Goal: Transaction & Acquisition: Book appointment/travel/reservation

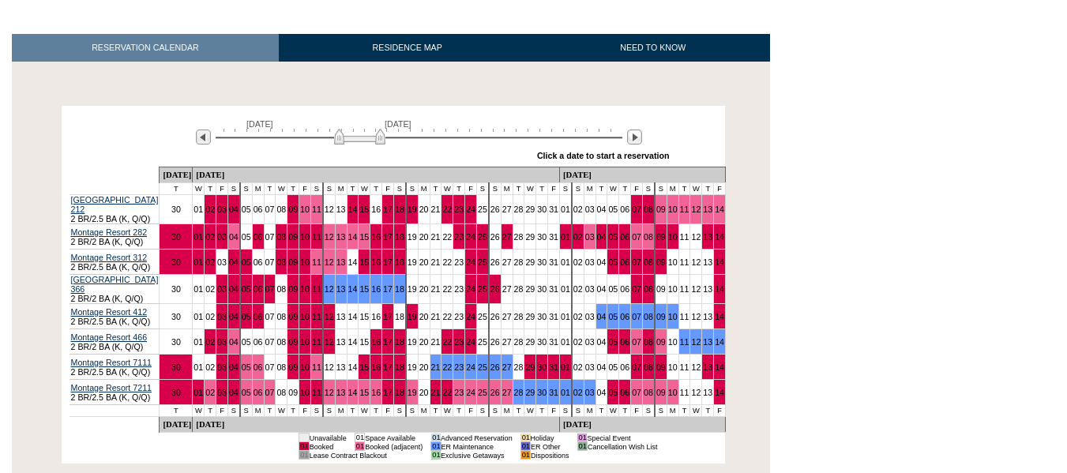
scroll to position [237, 0]
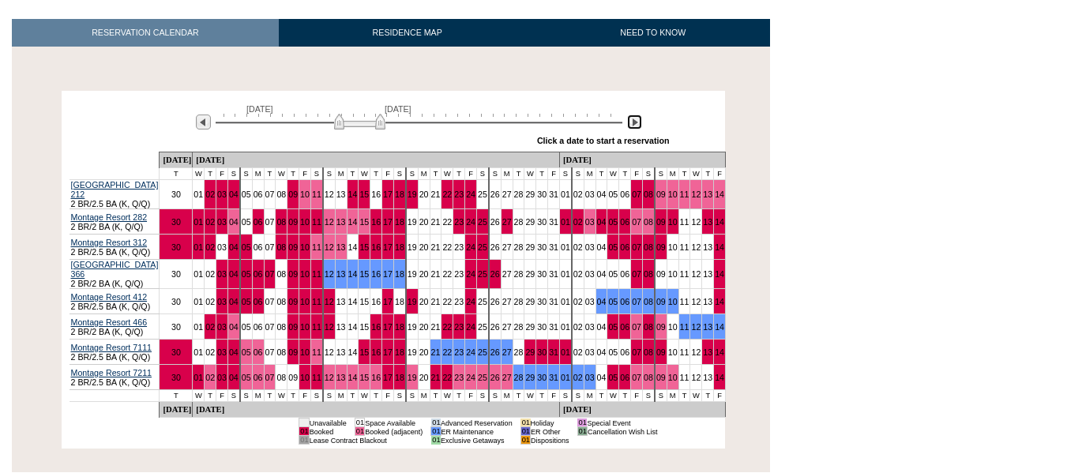
click at [637, 122] on img at bounding box center [634, 122] width 15 height 15
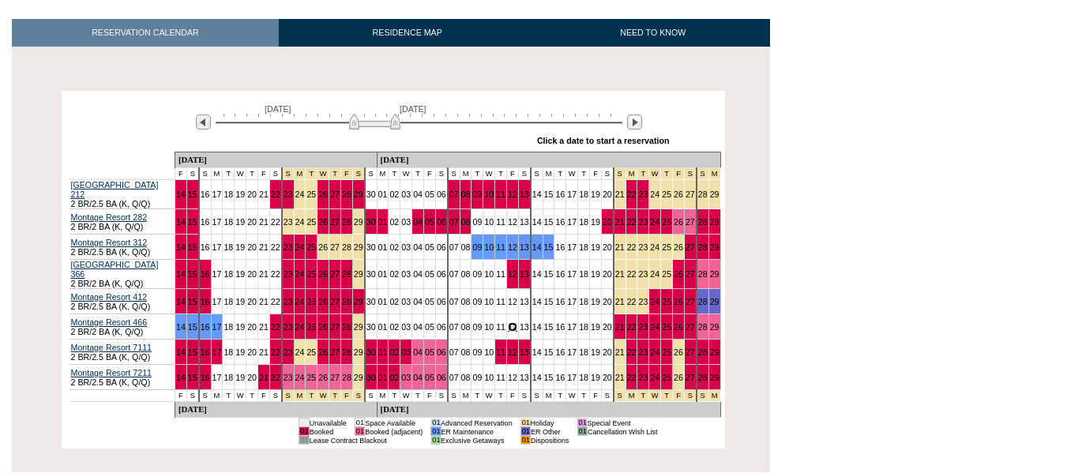
click at [508, 325] on link "12" at bounding box center [512, 326] width 9 height 9
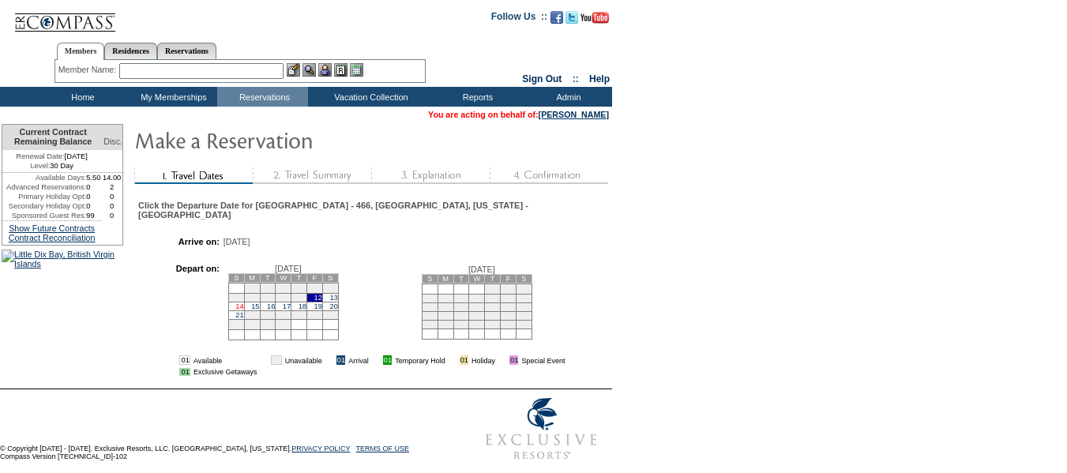
click at [243, 310] on link "14" at bounding box center [239, 307] width 8 height 8
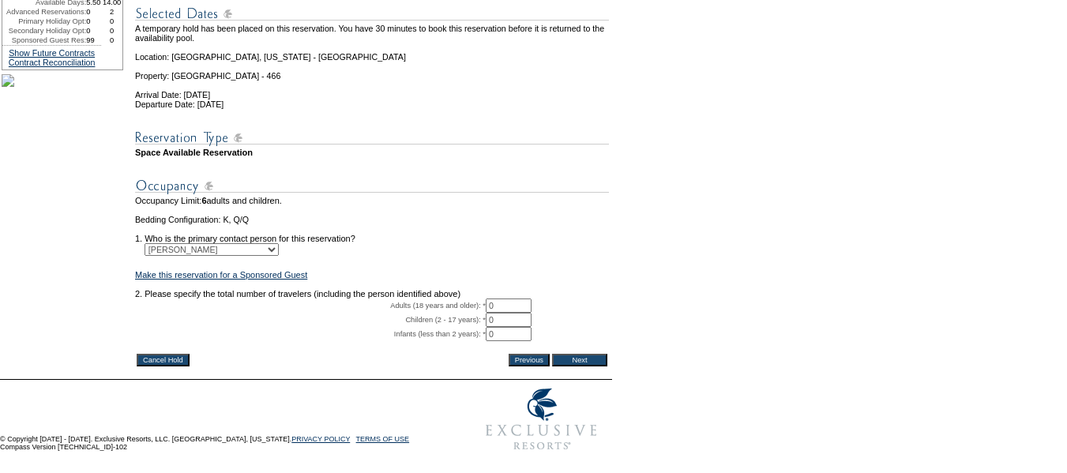
scroll to position [237, 0]
click at [517, 299] on input "0" at bounding box center [509, 306] width 46 height 14
type input "02"
click at [602, 354] on input "Next" at bounding box center [579, 360] width 55 height 13
